Goal: Use online tool/utility

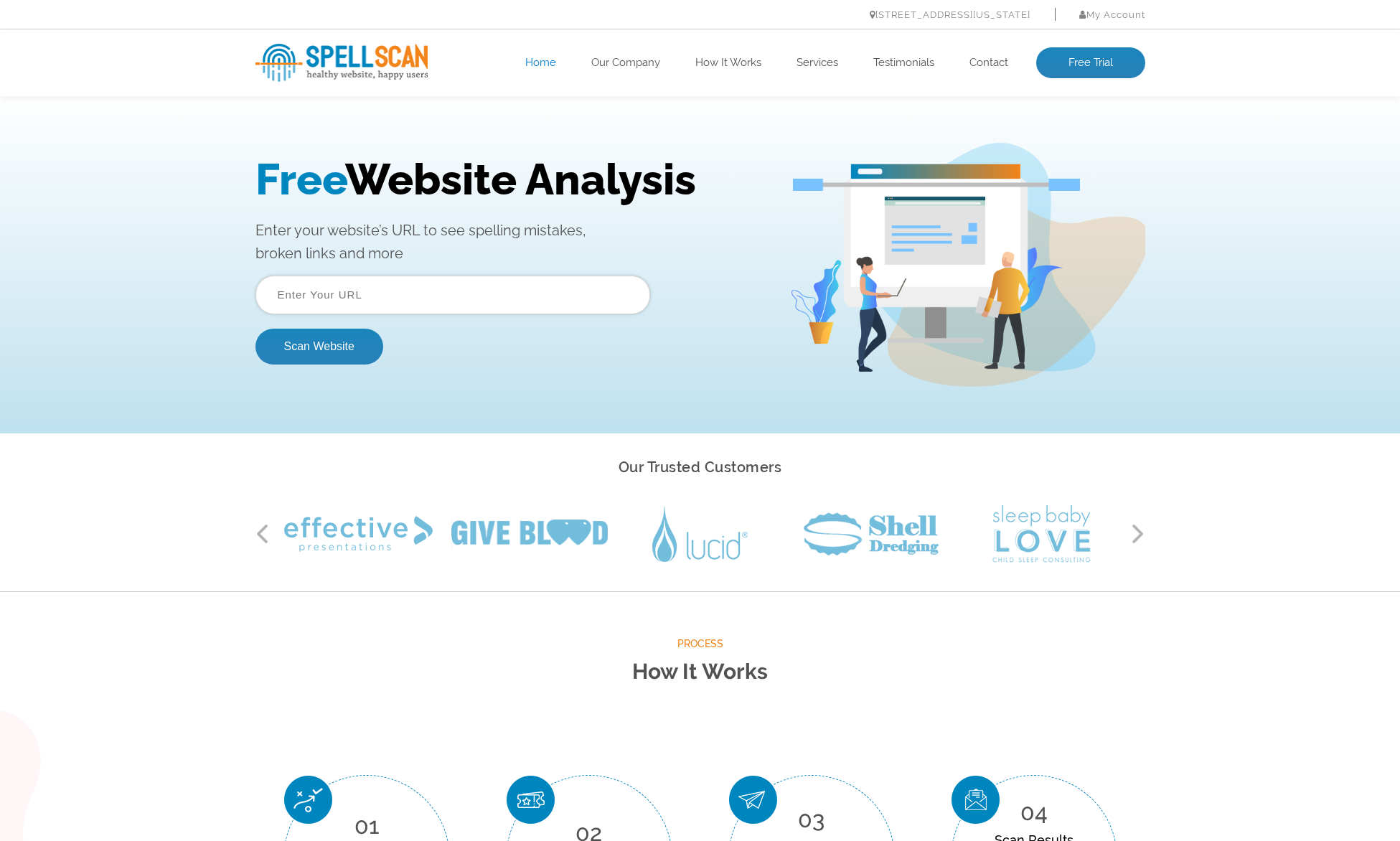
click at [448, 306] on input "text" at bounding box center [452, 295] width 395 height 39
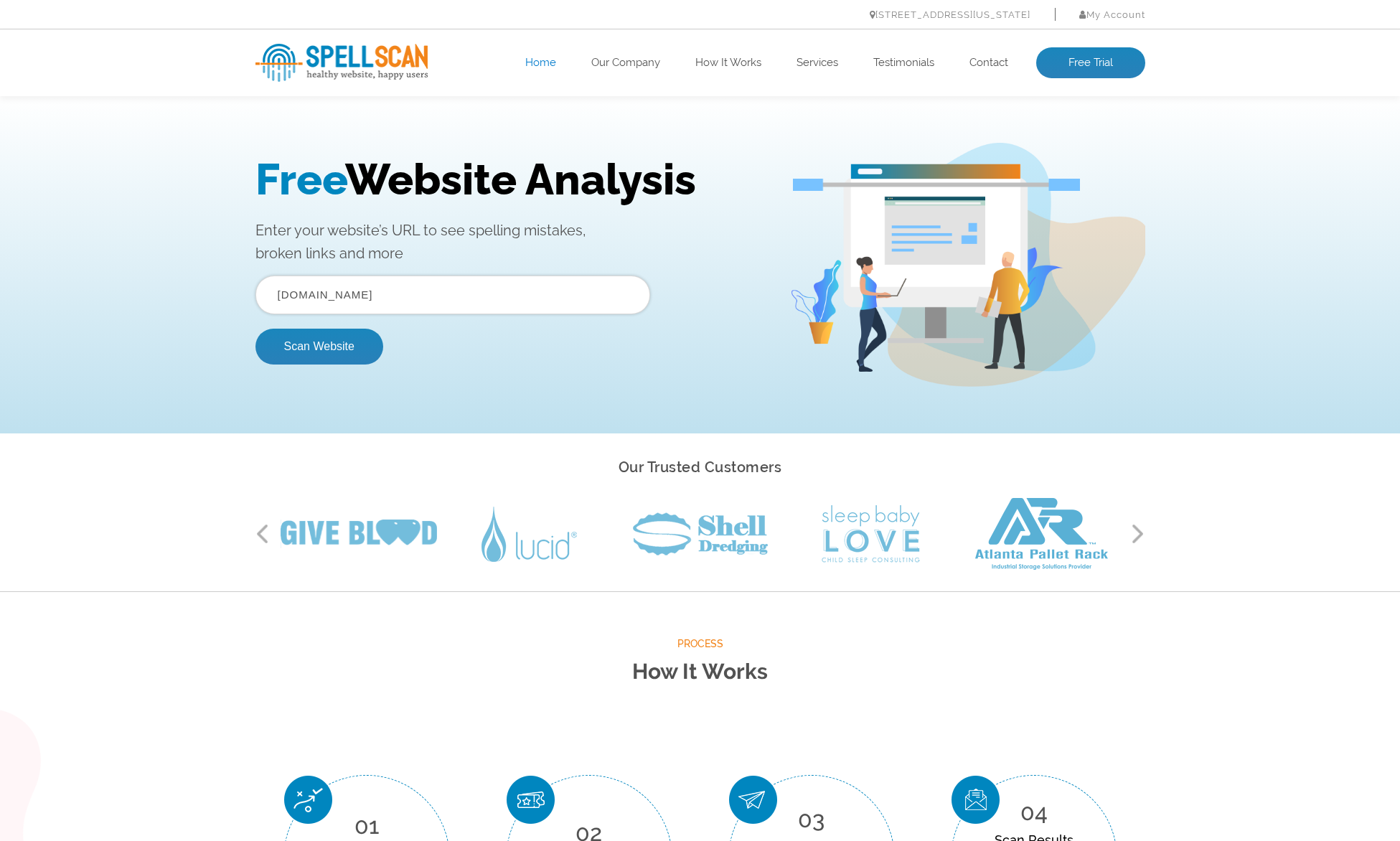
type input "[DOMAIN_NAME]"
click at [255, 329] on button "Scan Website" at bounding box center [319, 347] width 128 height 36
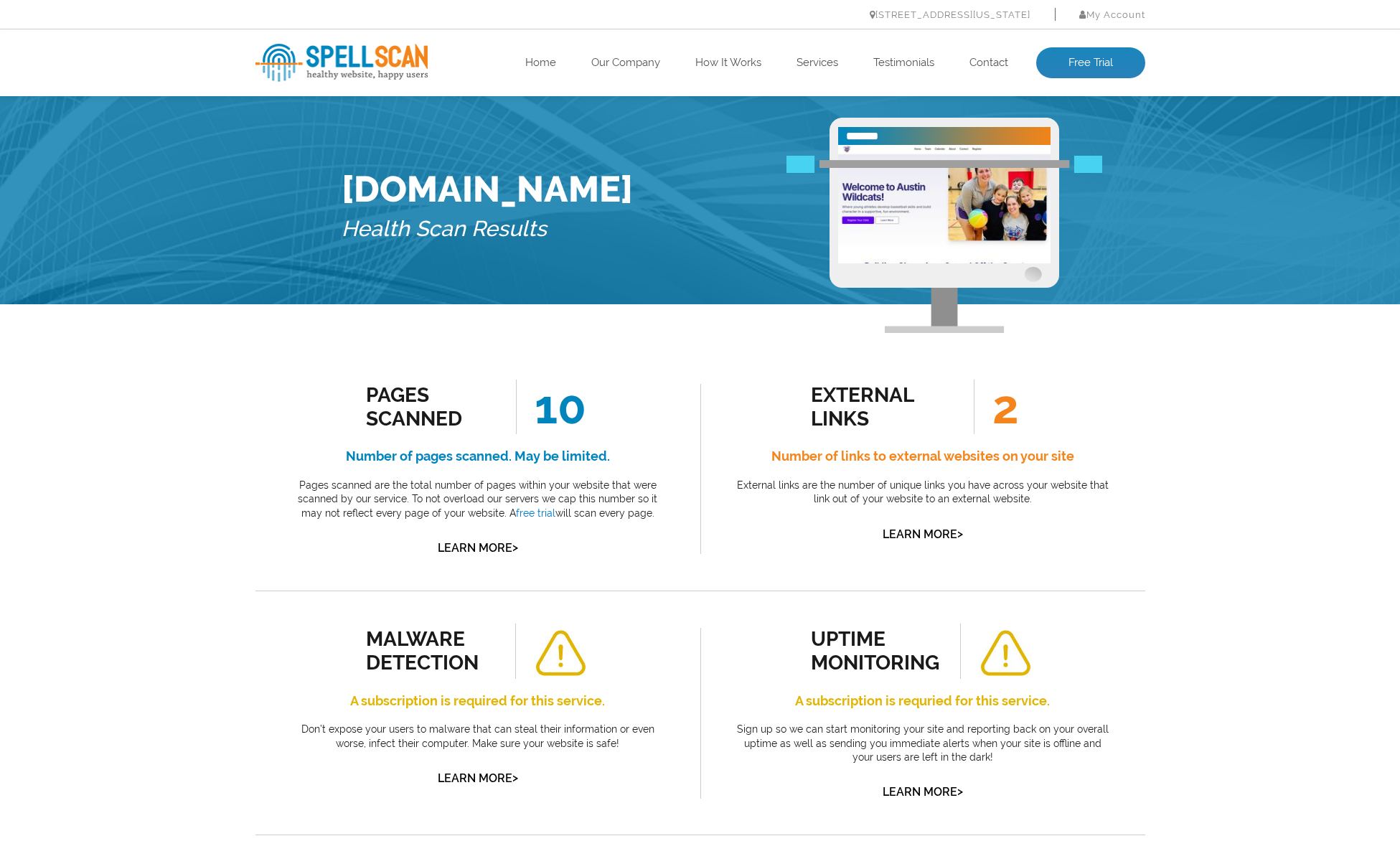
click at [723, 374] on div "external links 2 Number of links to external websites on your site External lin…" at bounding box center [923, 469] width 444 height 243
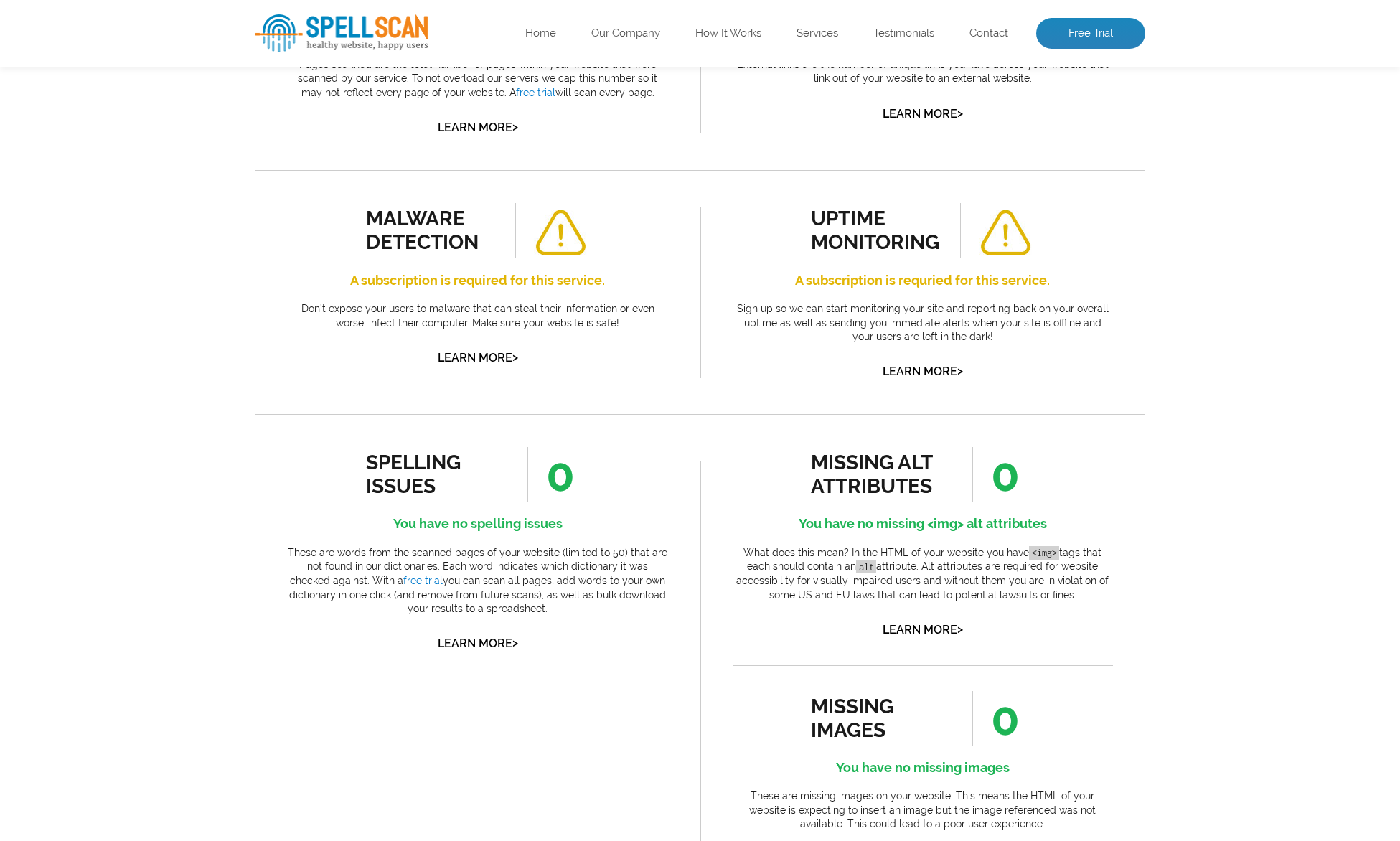
scroll to position [502, 0]
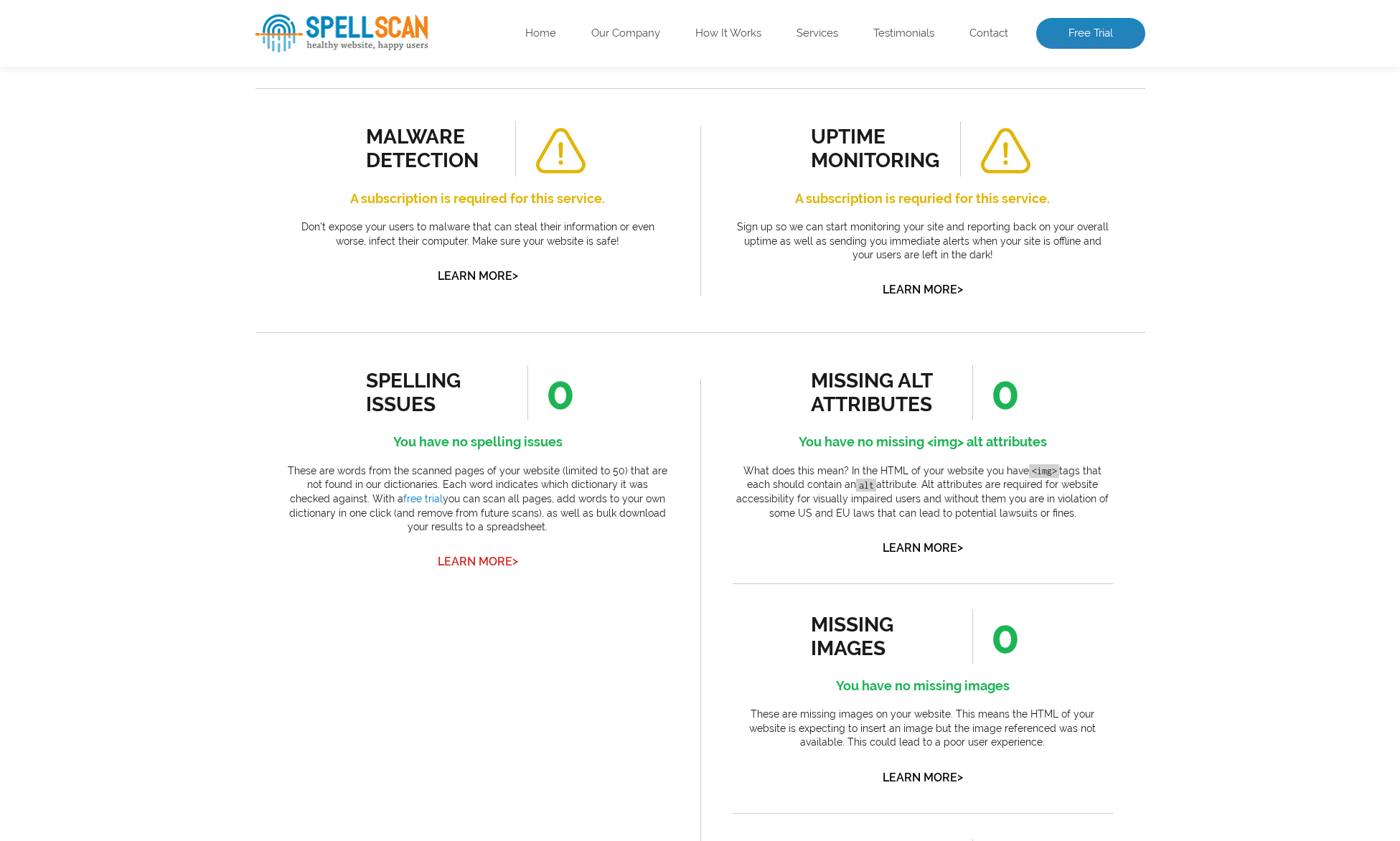
click at [493, 558] on link "Learn More >" at bounding box center [478, 561] width 80 height 14
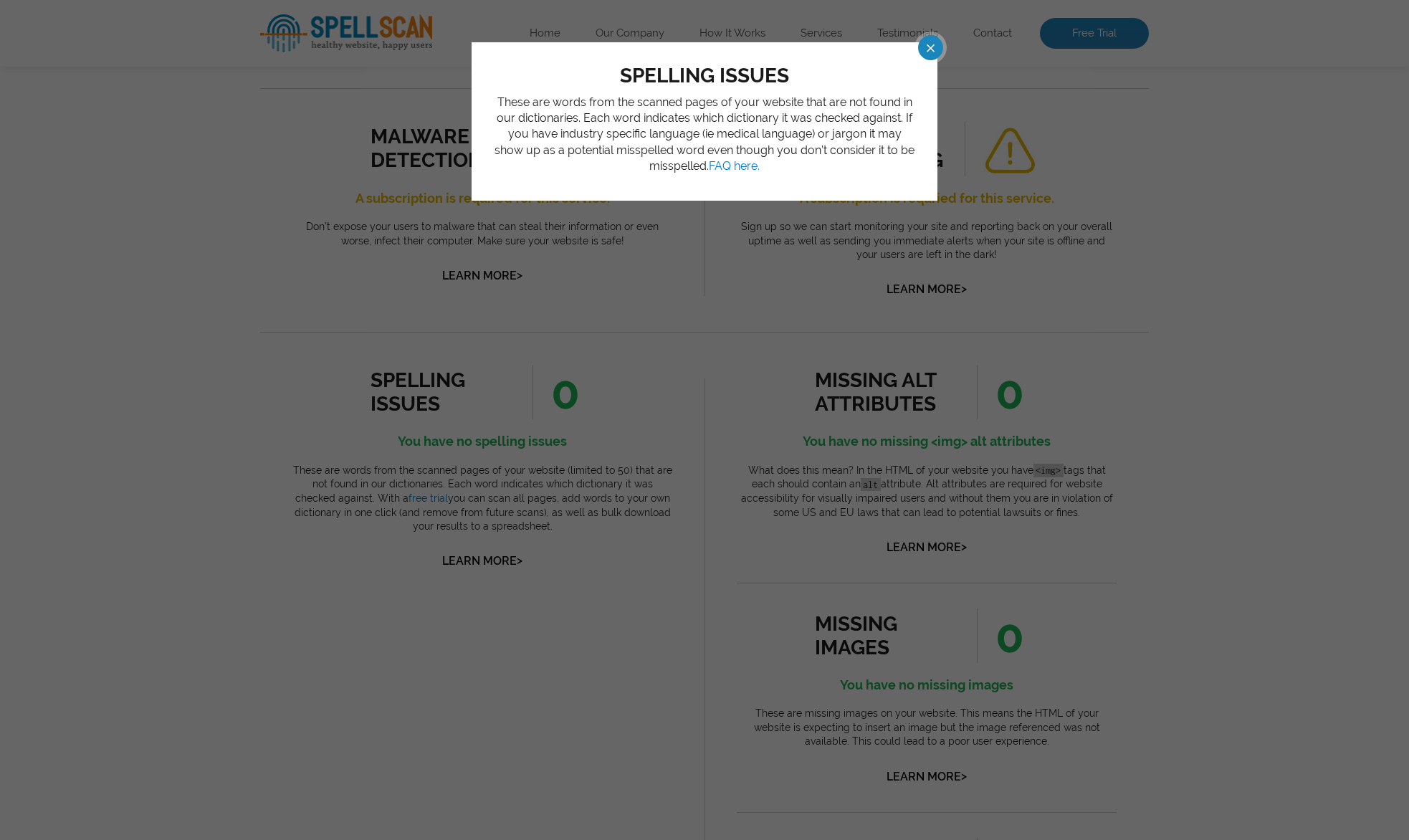
click at [931, 43] on span at bounding box center [917, 47] width 25 height 25
